Goal: Task Accomplishment & Management: Manage account settings

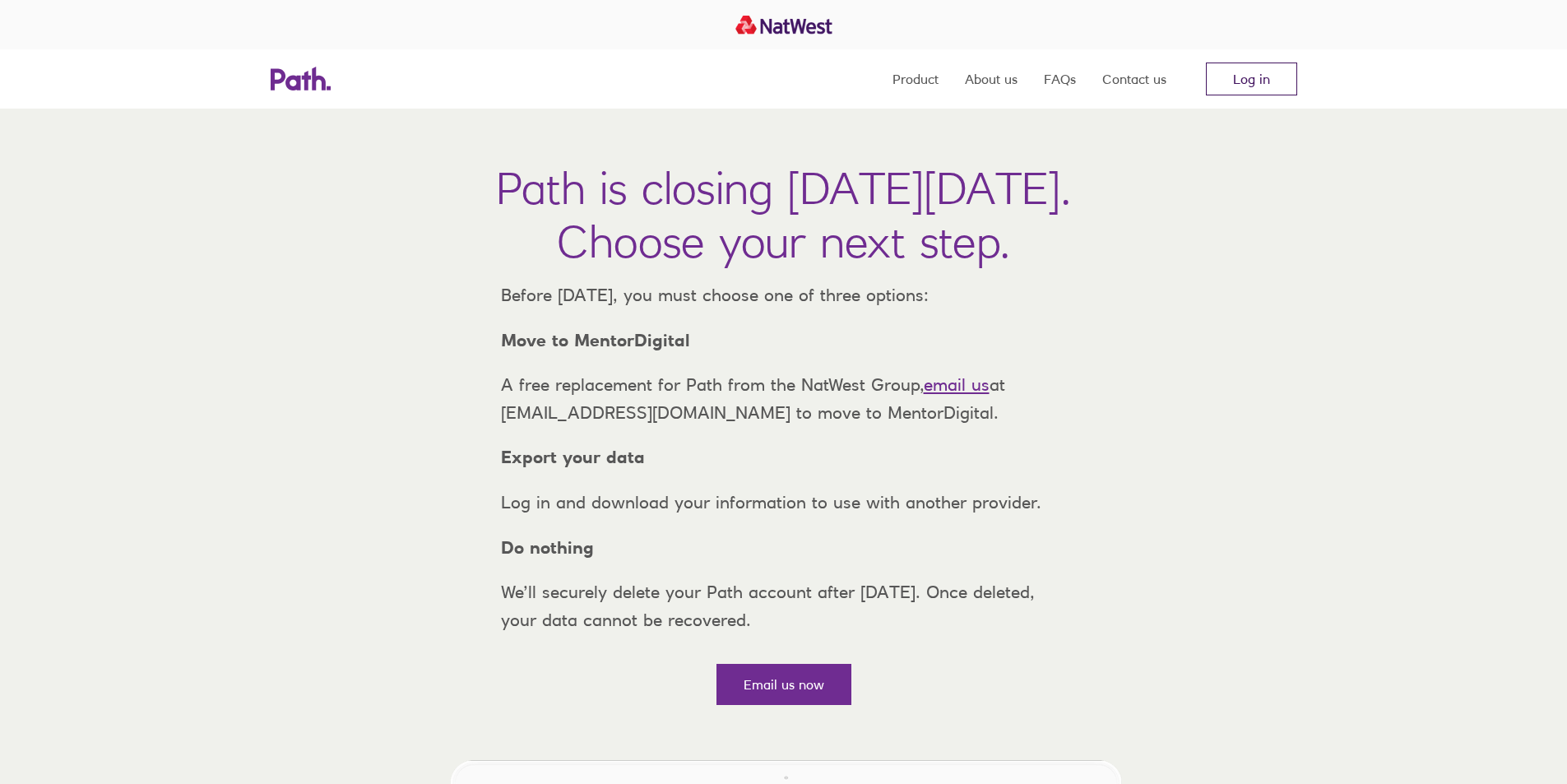
click at [1233, 75] on link "Log in" at bounding box center [1252, 79] width 91 height 33
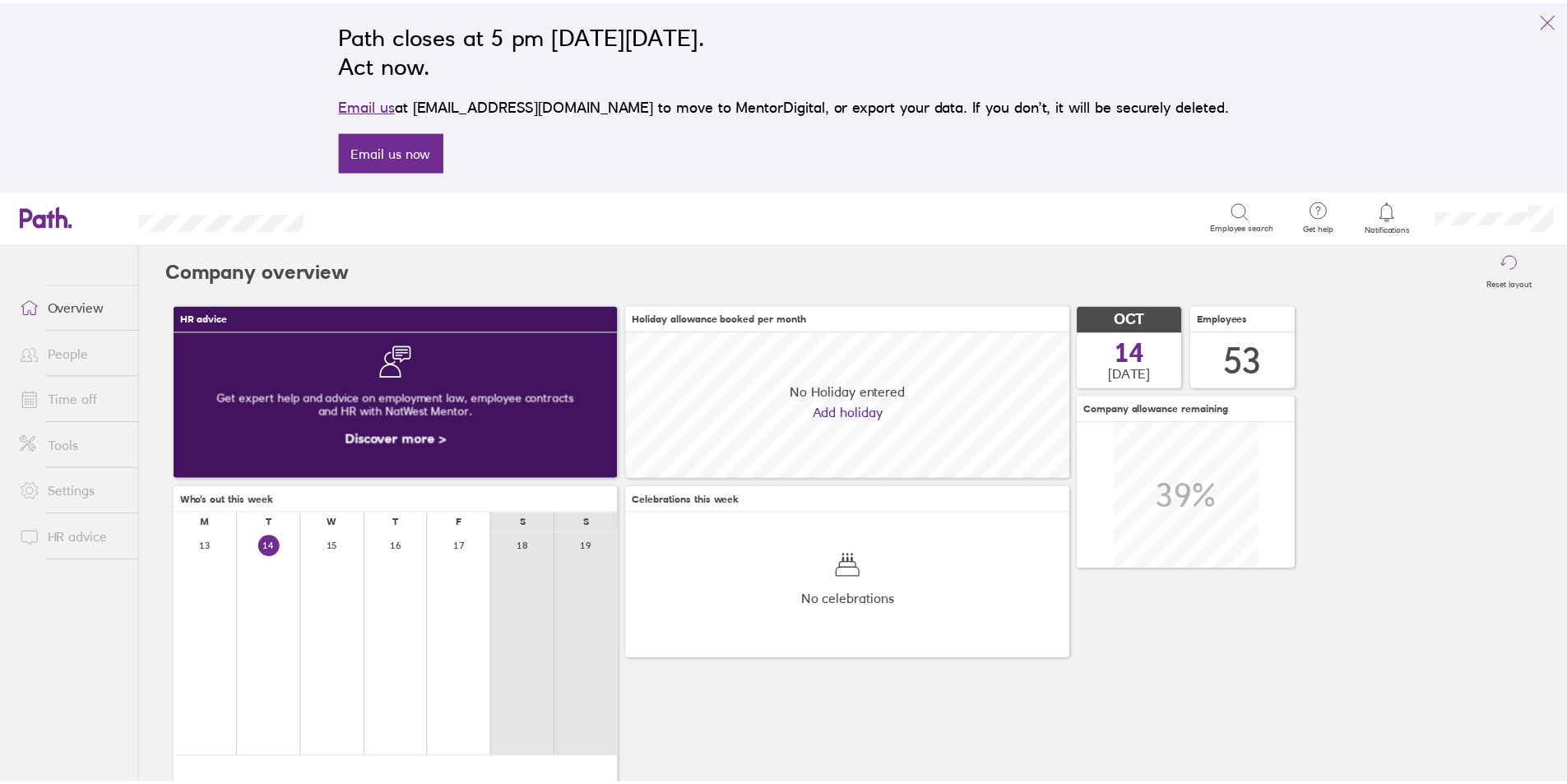
scroll to position [146, 447]
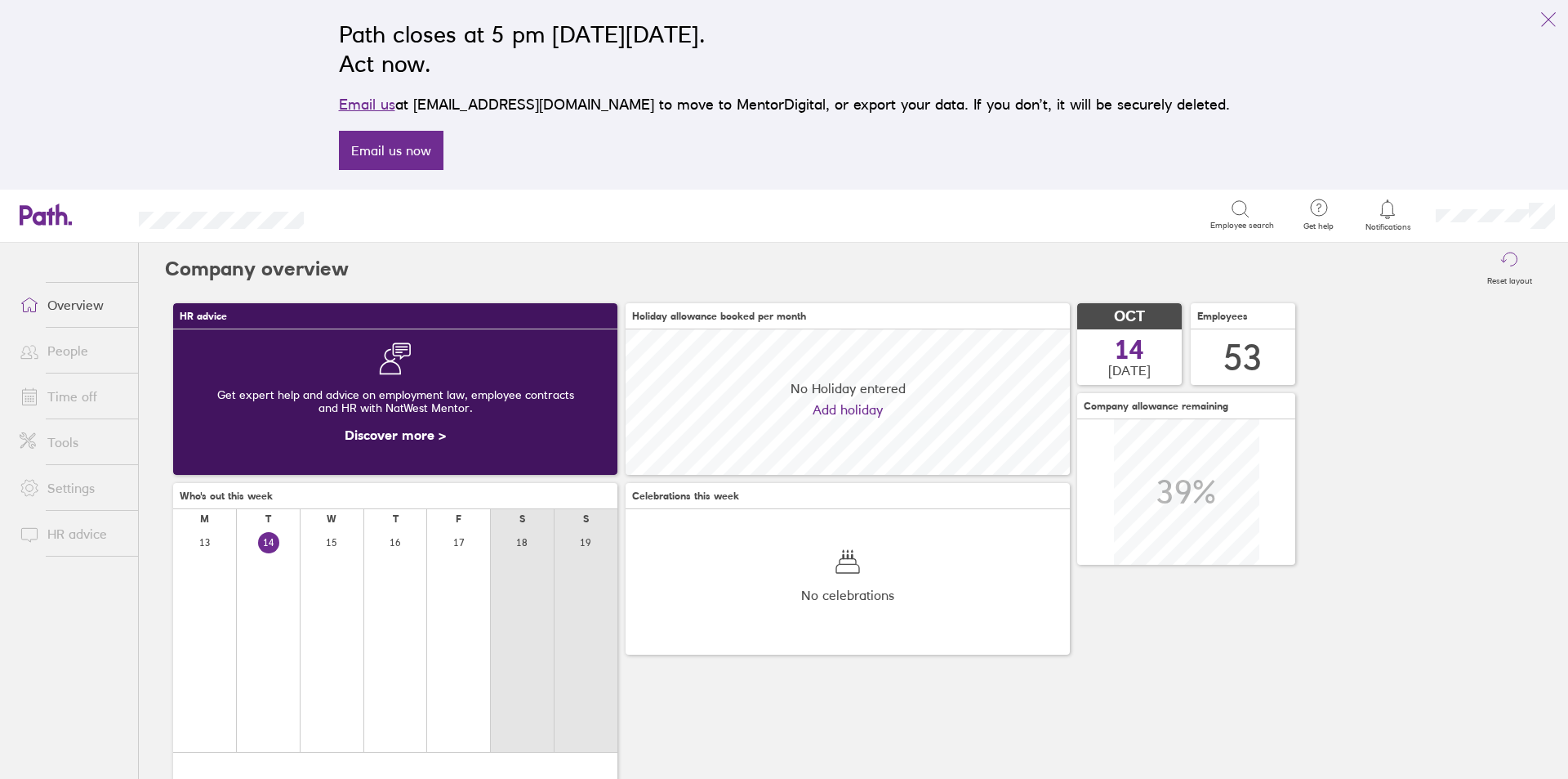
click at [61, 405] on link "Time off" at bounding box center [72, 396] width 131 height 33
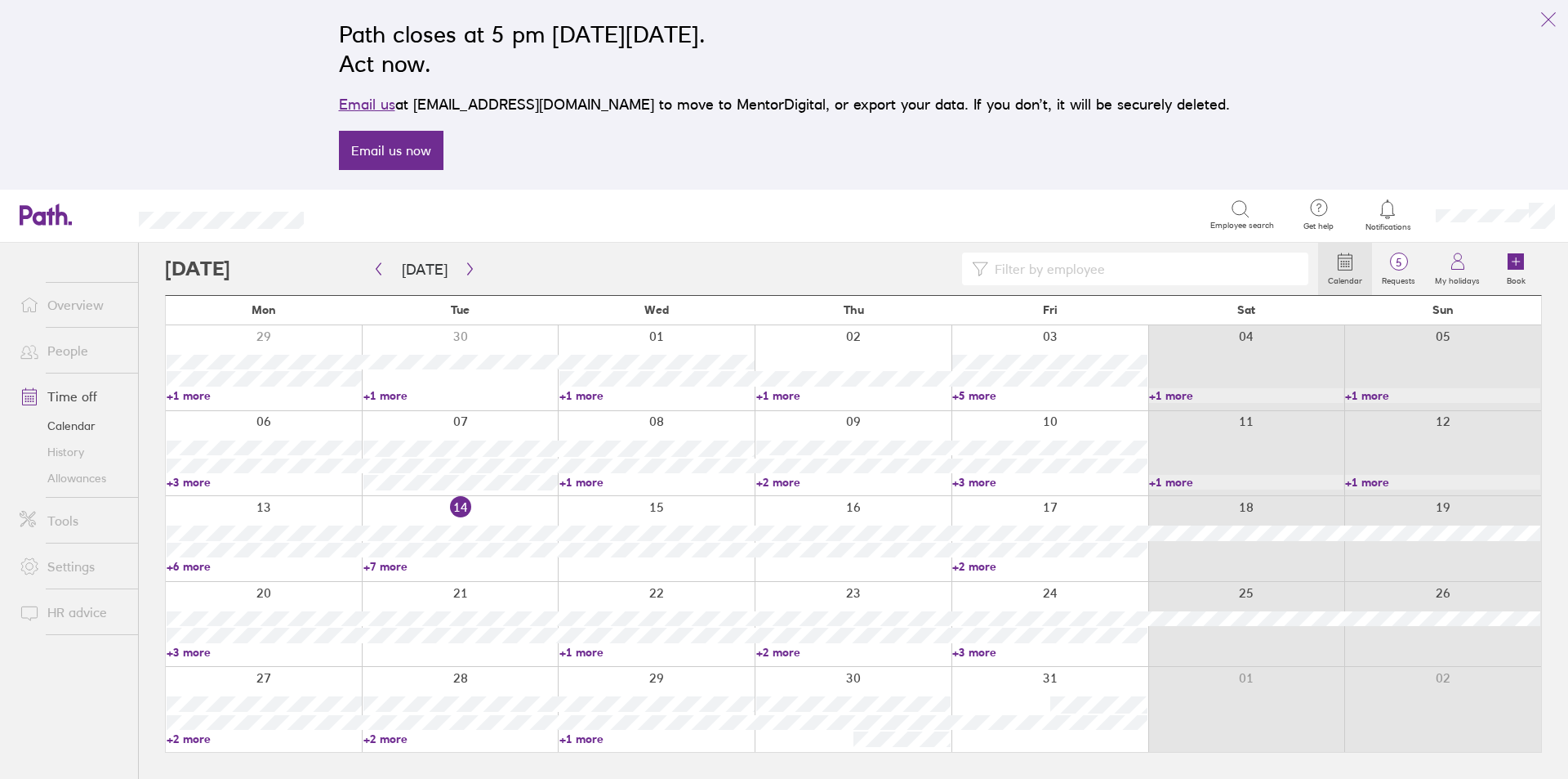
click at [976, 651] on link "+3 more" at bounding box center [1049, 652] width 195 height 15
click at [198, 742] on link "+2 more" at bounding box center [264, 738] width 195 height 15
click at [190, 737] on link "+2 more" at bounding box center [264, 738] width 195 height 15
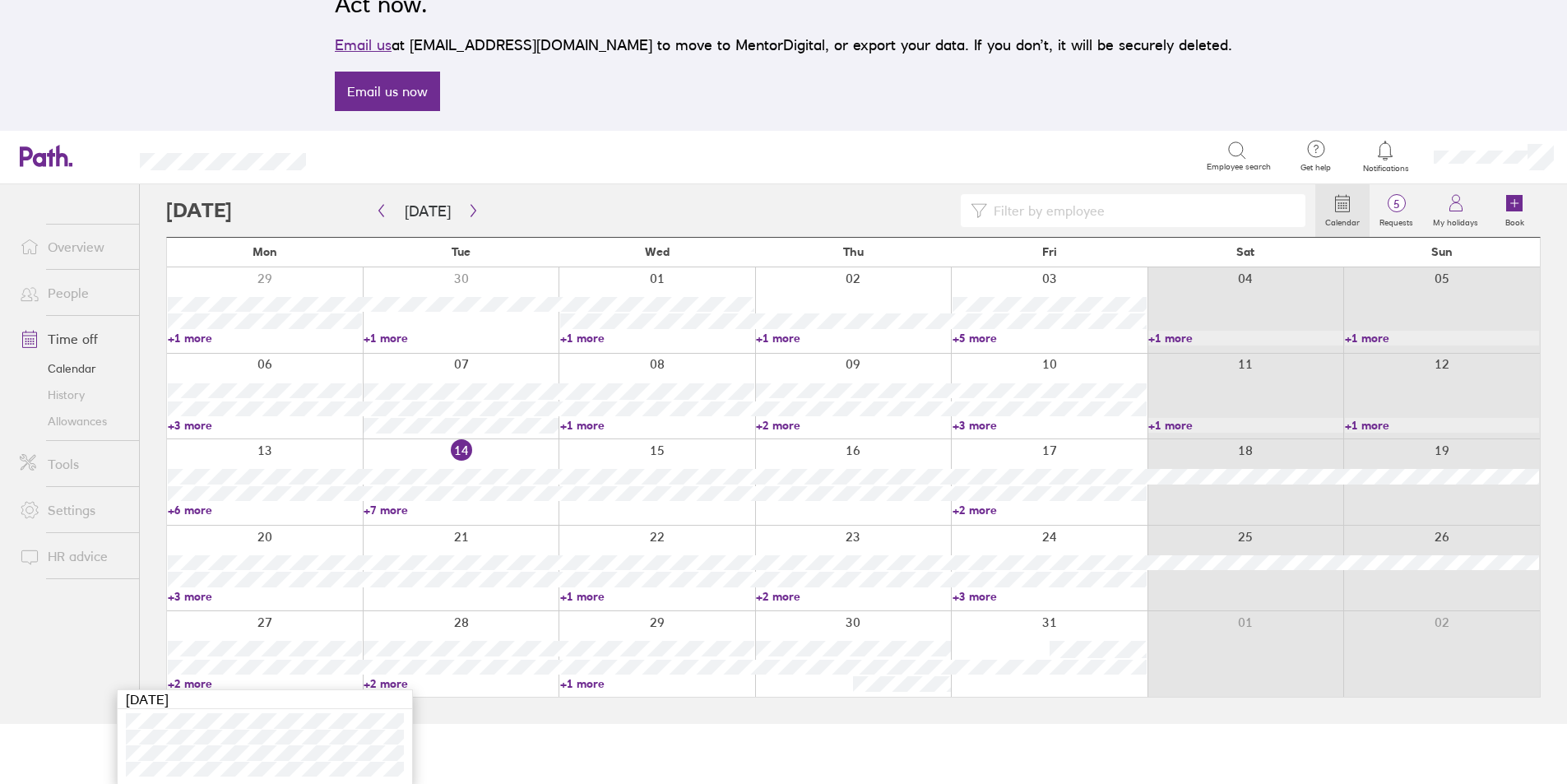
scroll to position [62, 0]
click at [704, 722] on html "Path closes at 5 pm [DATE][DATE]. Act now. Email us at [EMAIL_ADDRESS][DOMAIN_N…" at bounding box center [784, 330] width 1567 height 784
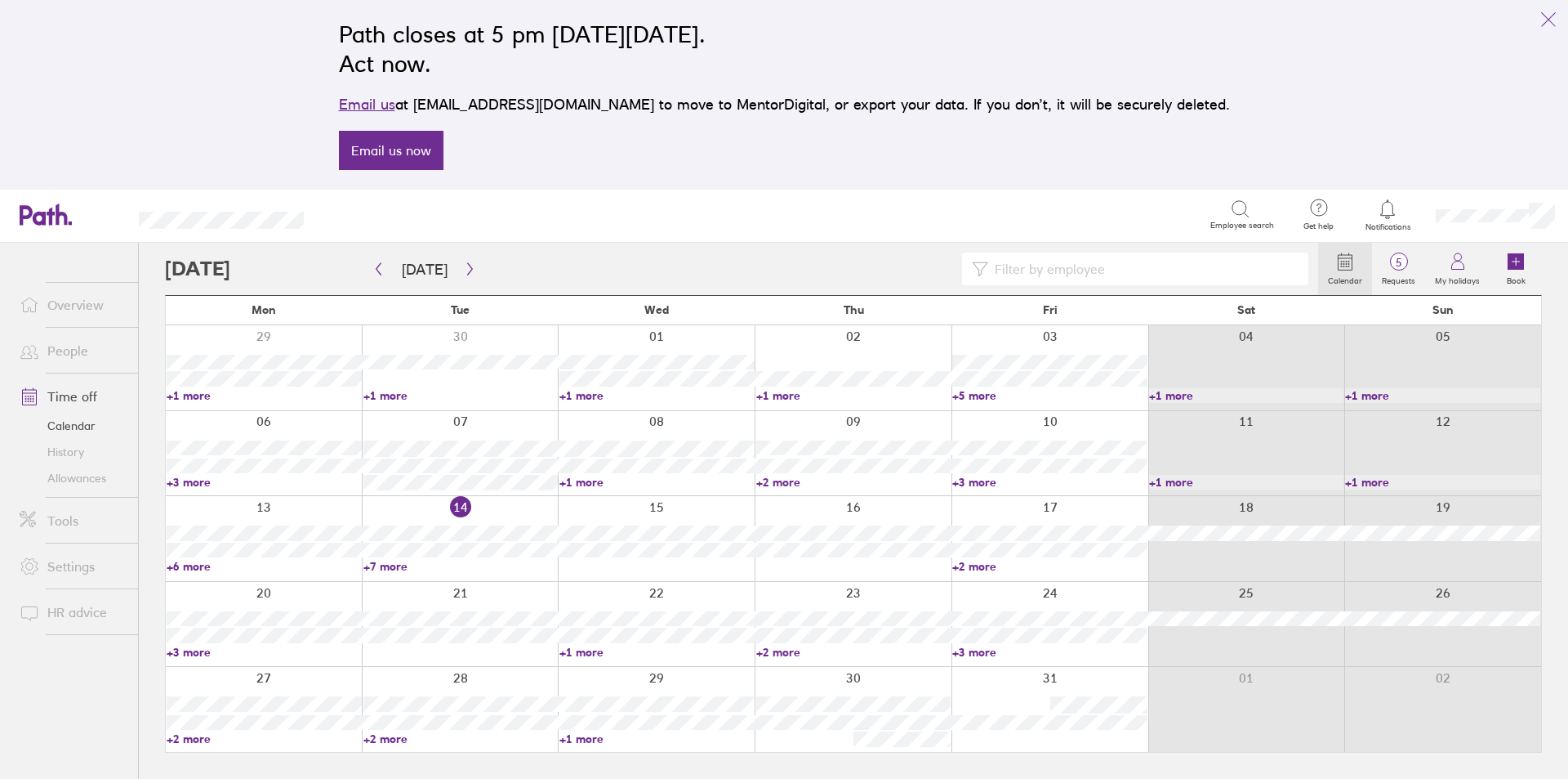
click at [390, 564] on link "+7 more" at bounding box center [460, 566] width 195 height 15
click at [962, 479] on link "+3 more" at bounding box center [1049, 482] width 195 height 15
click at [965, 479] on link "+3 more" at bounding box center [1049, 482] width 195 height 15
click at [192, 565] on link "+6 more" at bounding box center [264, 566] width 195 height 15
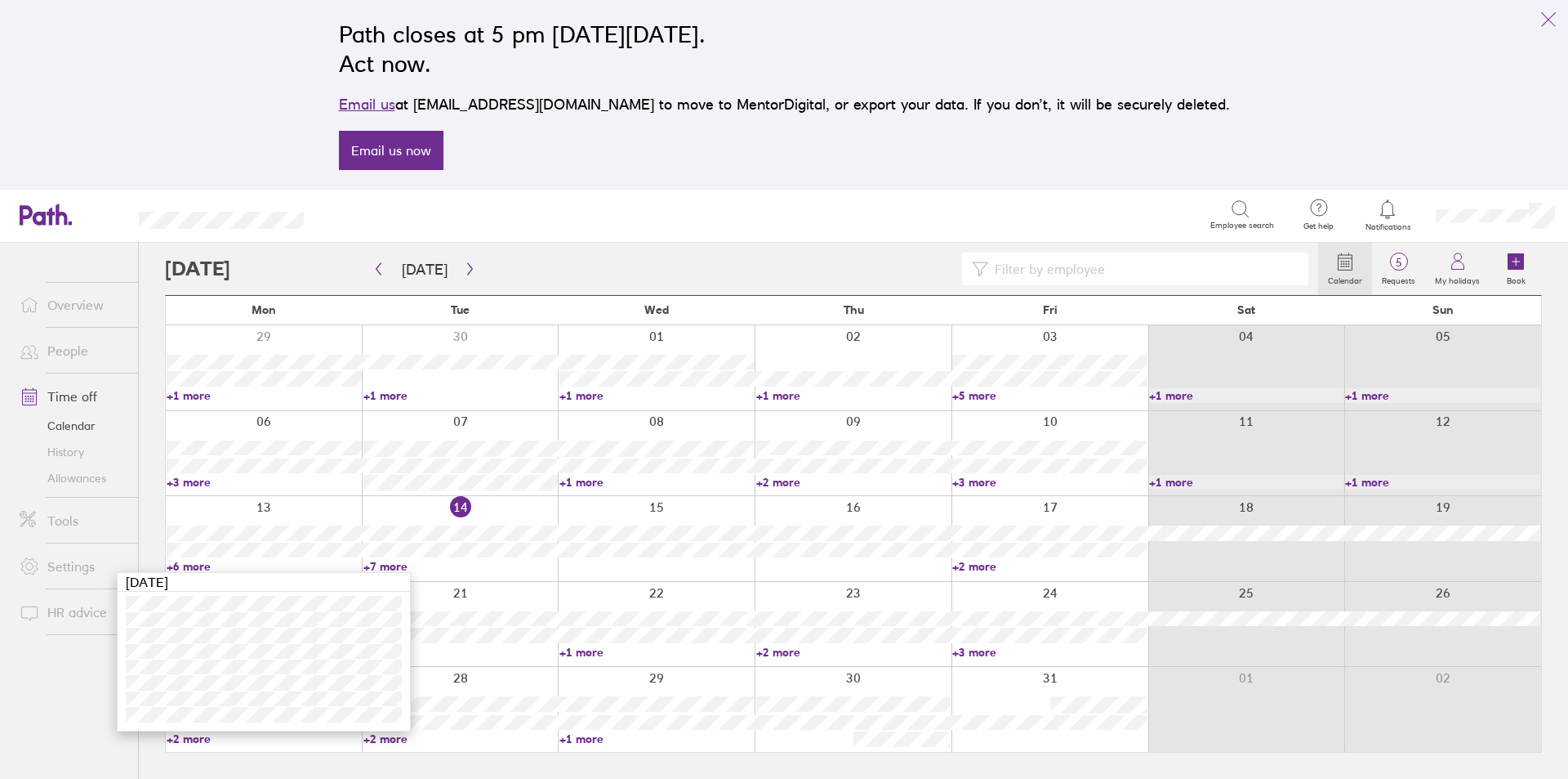
click at [975, 483] on link "+3 more" at bounding box center [1049, 482] width 195 height 15
click at [975, 484] on link "+3 more" at bounding box center [1049, 482] width 195 height 15
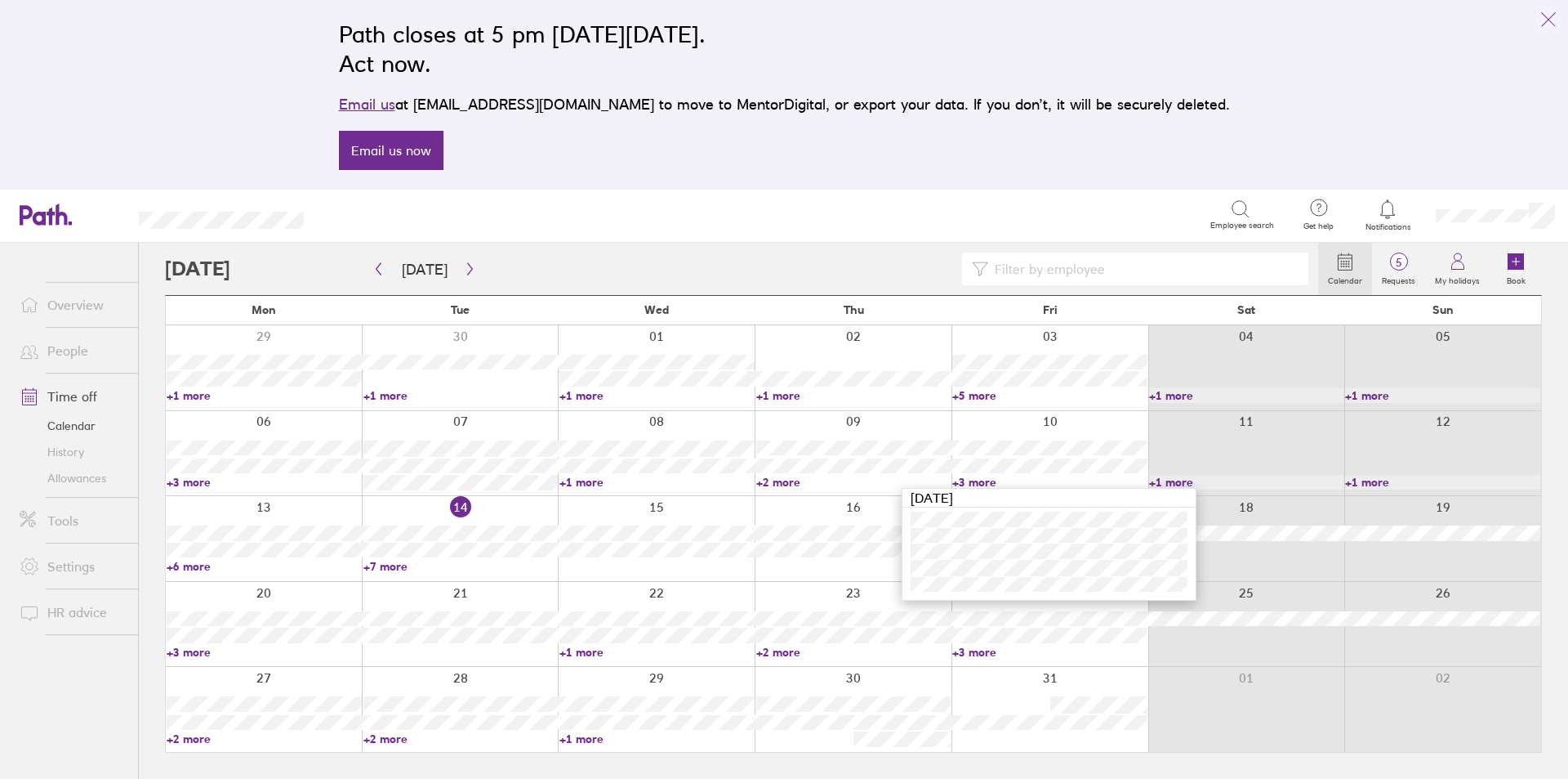
click at [784, 476] on link "+2 more" at bounding box center [853, 482] width 195 height 15
click at [780, 484] on link "+2 more" at bounding box center [853, 482] width 195 height 15
click at [590, 483] on link "+1 more" at bounding box center [656, 482] width 195 height 15
